Goal: Transaction & Acquisition: Download file/media

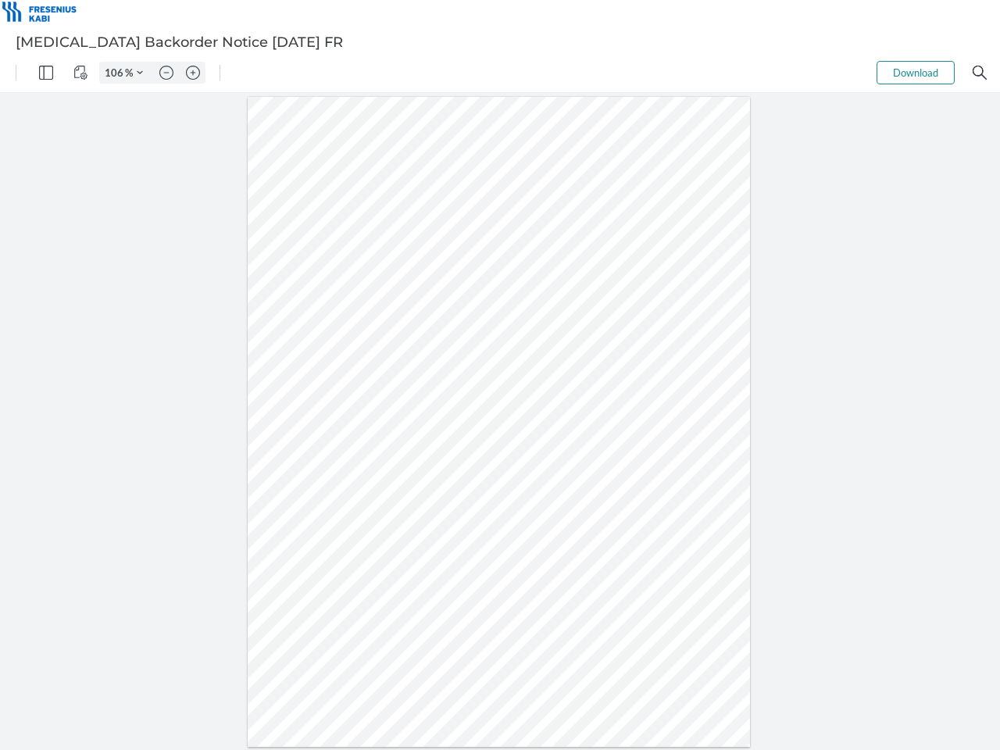
click at [46, 73] on img "Panel" at bounding box center [46, 73] width 14 height 14
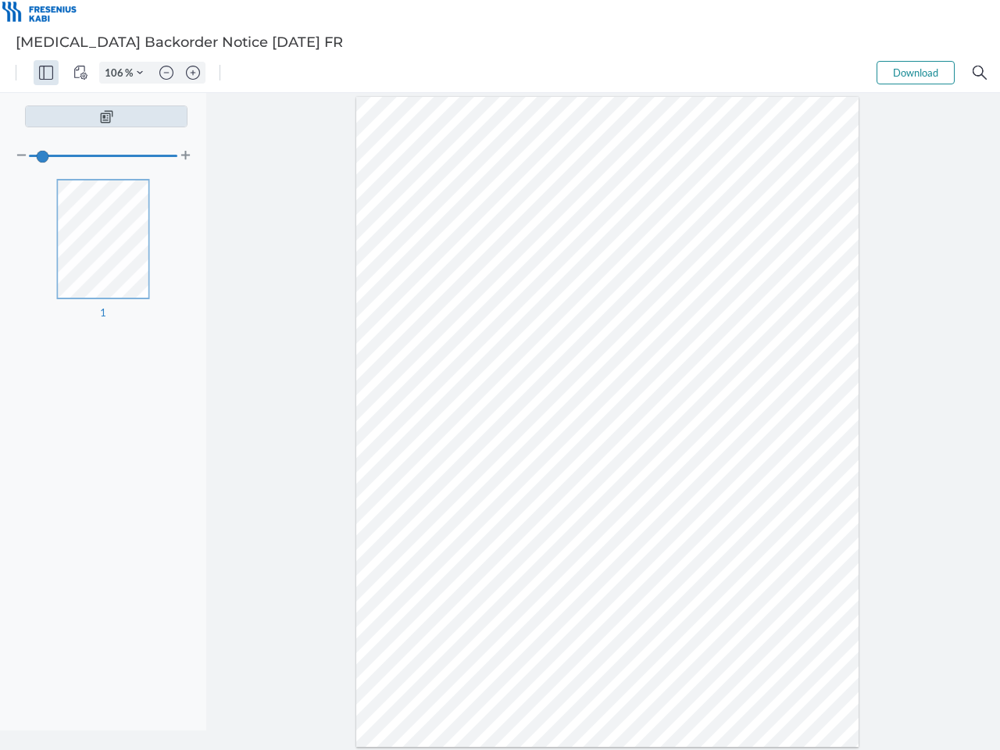
click at [80, 73] on img "View Controls" at bounding box center [80, 73] width 14 height 14
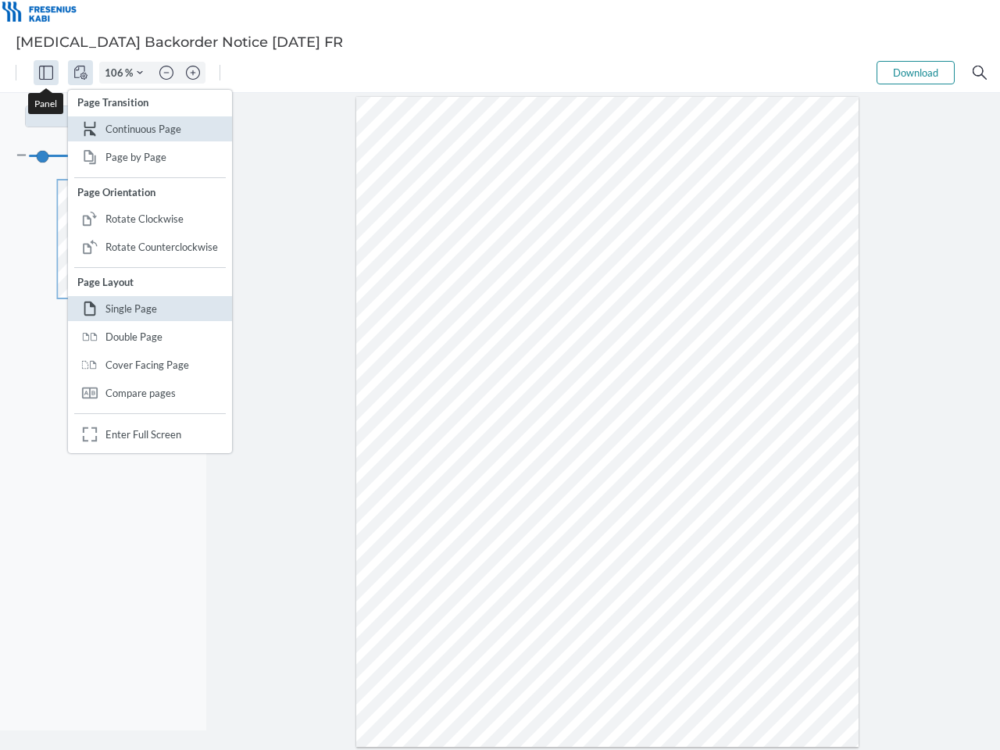
click at [116, 73] on input "106" at bounding box center [112, 73] width 25 height 14
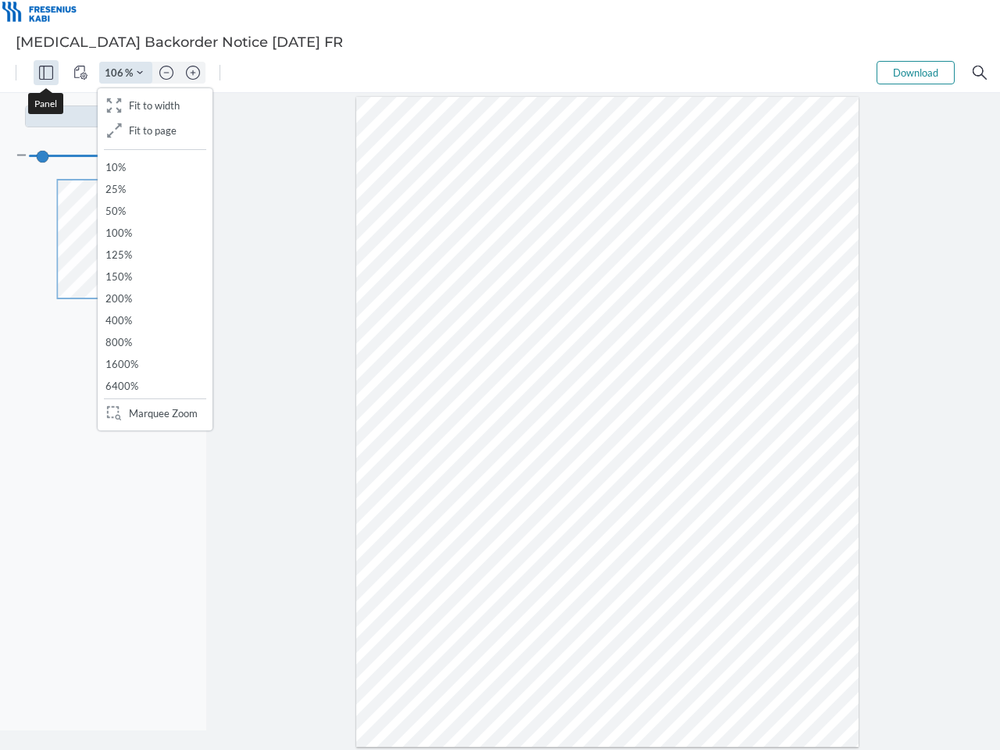
click at [140, 73] on img "Zoom Controls" at bounding box center [140, 73] width 6 height 6
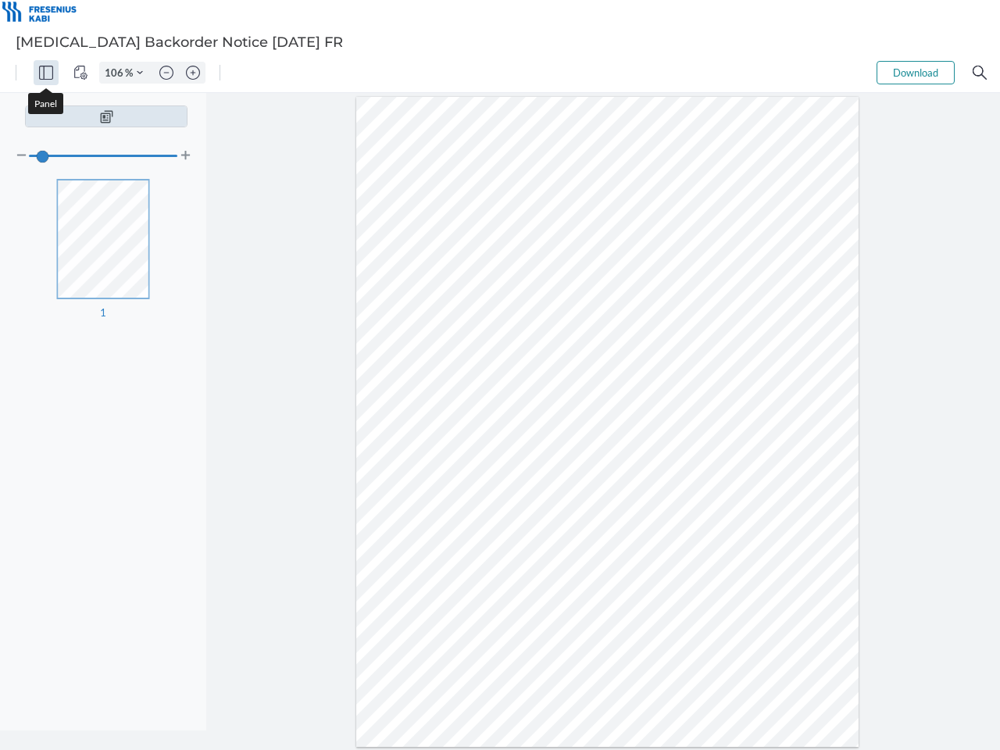
click at [166, 73] on img "Zoom out" at bounding box center [166, 73] width 14 height 14
click at [193, 73] on img "Zoom in" at bounding box center [193, 73] width 14 height 14
type input "106"
click at [916, 73] on button "Download" at bounding box center [916, 72] width 78 height 23
click at [980, 73] on img "Search" at bounding box center [980, 73] width 14 height 14
